Goal: Check status: Check status

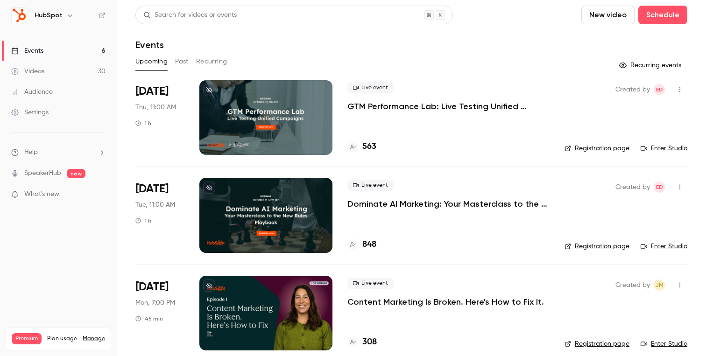
click at [185, 55] on button "Past" at bounding box center [182, 61] width 14 height 15
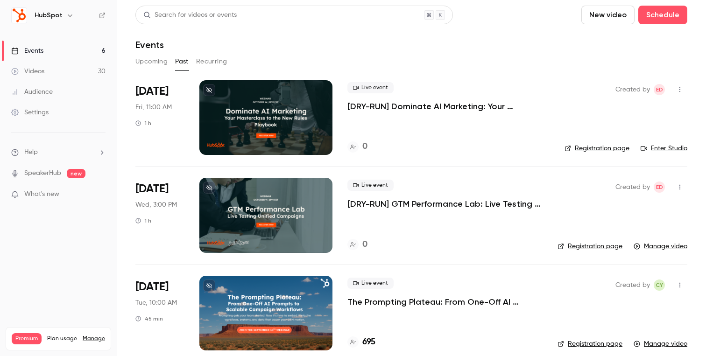
click at [145, 57] on button "Upcoming" at bounding box center [151, 61] width 32 height 15
